Goal: Information Seeking & Learning: Learn about a topic

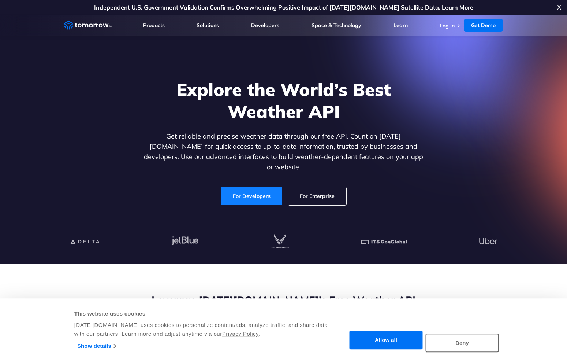
click at [261, 187] on link "For Developers" at bounding box center [251, 196] width 61 height 18
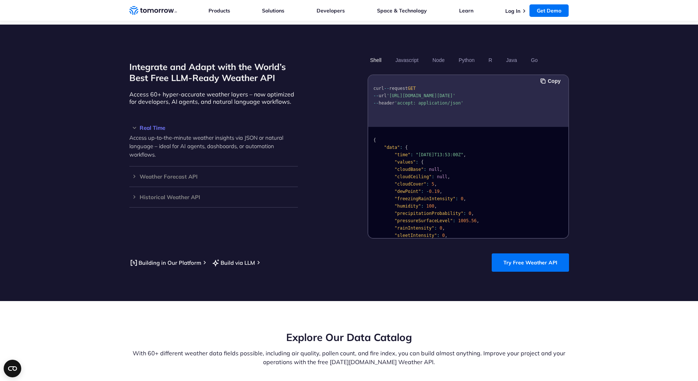
scroll to position [696, 0]
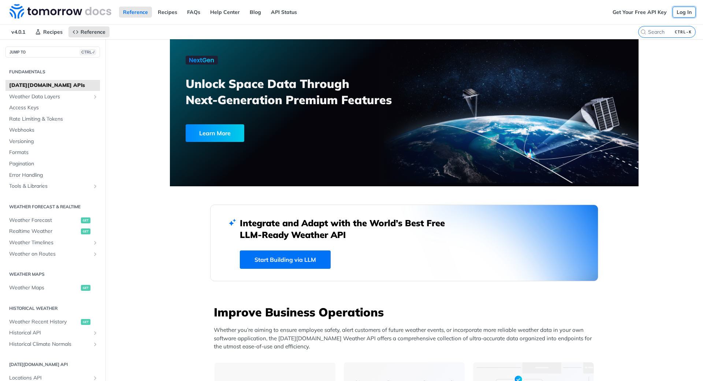
click at [679, 13] on link "Log In" at bounding box center [684, 12] width 23 height 11
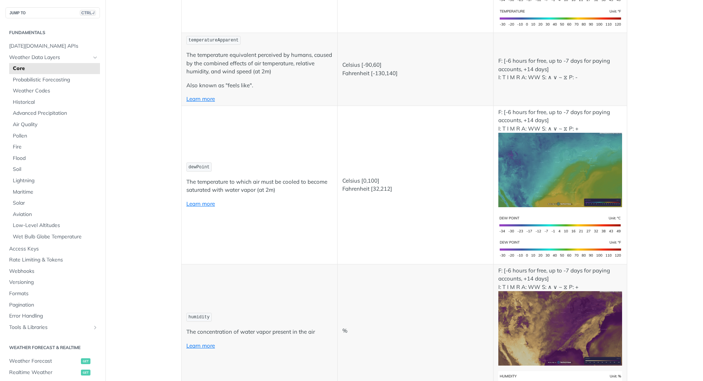
scroll to position [293, 0]
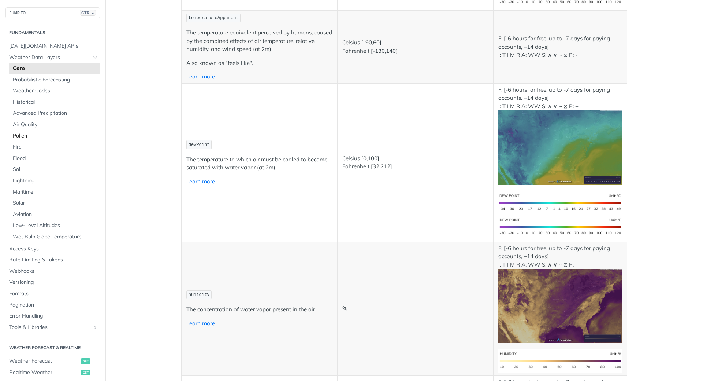
click at [22, 136] on span "Pollen" at bounding box center [55, 135] width 85 height 7
